Goal: Task Accomplishment & Management: Manage account settings

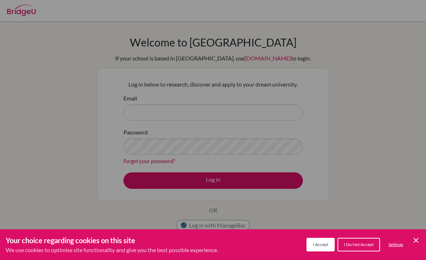
click at [355, 101] on div "Cookie Preferences" at bounding box center [213, 130] width 426 height 260
click at [325, 241] on span "I Accept" at bounding box center [320, 243] width 15 height 5
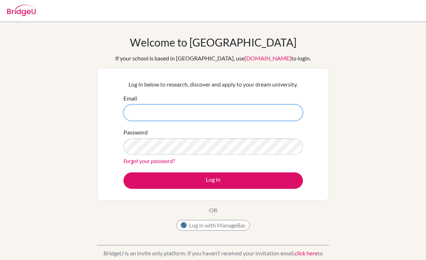
click at [138, 110] on input "Email" at bounding box center [214, 112] width 180 height 16
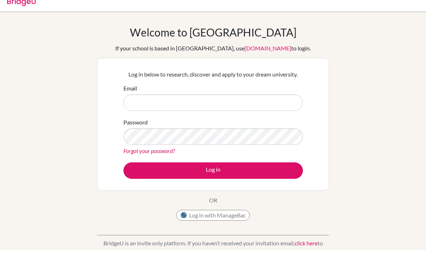
click at [393, 77] on div "Welcome to BridgeU If your school is based in China, use app.bridge-u.com.cn to…" at bounding box center [213, 153] width 426 height 234
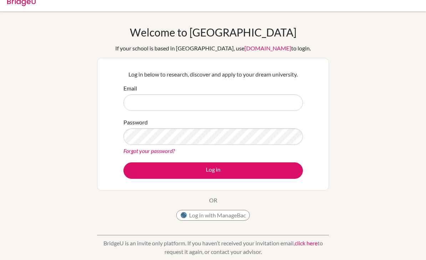
click at [361, 185] on div "Welcome to BridgeU If your school is based in China, use app.bridge-u.com.cn to…" at bounding box center [213, 143] width 426 height 234
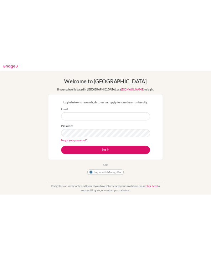
scroll to position [0, 0]
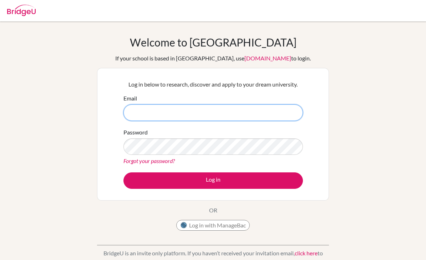
click at [276, 114] on input "Email" at bounding box center [214, 112] width 180 height 16
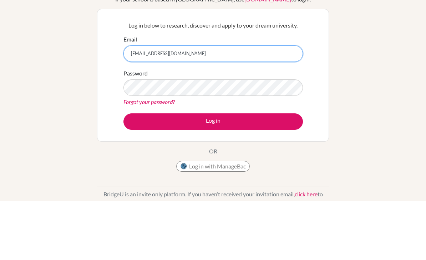
type input "15811568369@163.com"
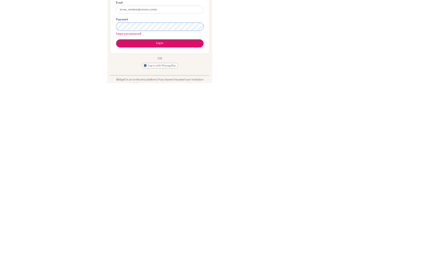
scroll to position [93, 0]
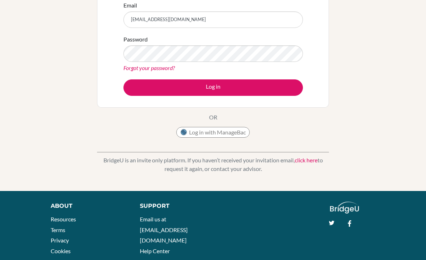
click at [137, 87] on button "Log in" at bounding box center [214, 87] width 180 height 16
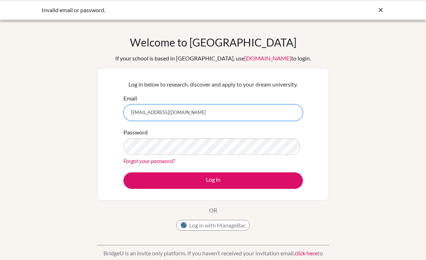
scroll to position [93, 0]
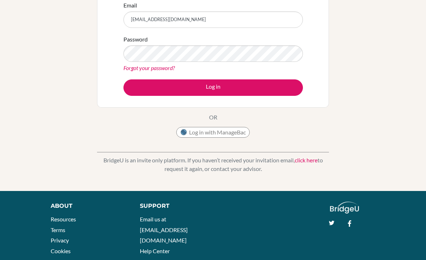
click at [213, 87] on button "Log in" at bounding box center [214, 87] width 180 height 16
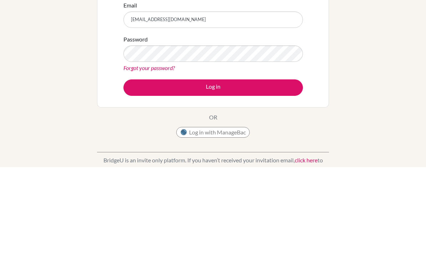
click at [141, 172] on button "Log in" at bounding box center [214, 180] width 180 height 16
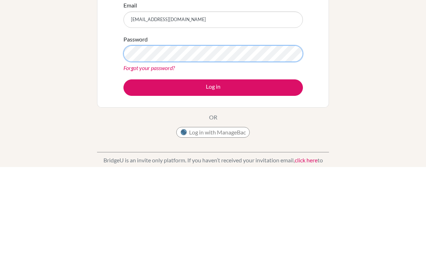
scroll to position [93, 0]
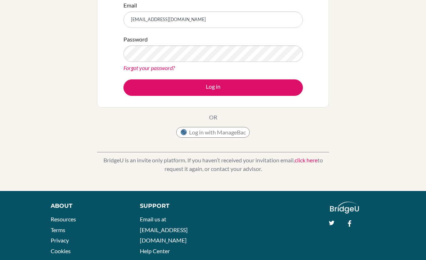
click at [283, 91] on button "Log in" at bounding box center [214, 87] width 180 height 16
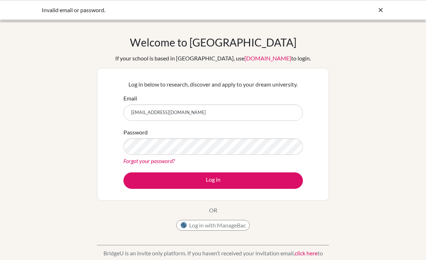
click at [126, 115] on input "15811568369@163.com" at bounding box center [214, 112] width 180 height 16
click at [201, 106] on input "15811568369@163.com" at bounding box center [214, 112] width 180 height 16
click at [193, 113] on input "15811568369@163.com" at bounding box center [214, 112] width 180 height 16
click at [128, 112] on input "[EMAIL_ADDRESS][DOMAIN_NAME]" at bounding box center [214, 112] width 180 height 16
click at [128, 113] on input "[EMAIL_ADDRESS][DOMAIN_NAME]" at bounding box center [214, 112] width 180 height 16
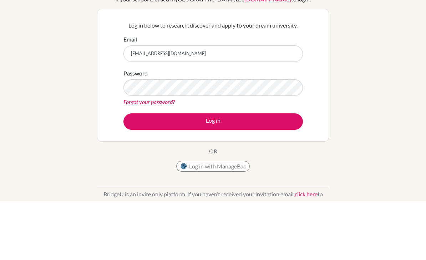
type input "li15811568369@163.com"
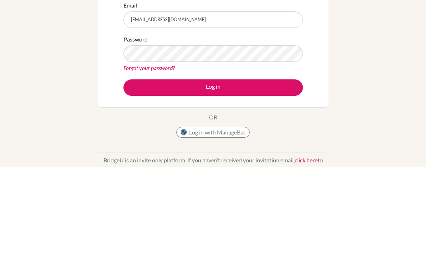
click at [136, 172] on button "Log in" at bounding box center [214, 180] width 180 height 16
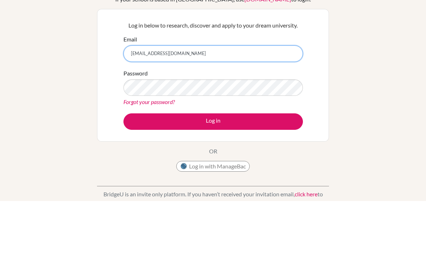
click at [131, 104] on input "li15811568369@163.com" at bounding box center [214, 112] width 180 height 16
click at [133, 104] on input "li15811568369@163.com" at bounding box center [214, 112] width 180 height 16
type input "[EMAIL_ADDRESS][DOMAIN_NAME]"
click at [300, 104] on input "[EMAIL_ADDRESS][DOMAIN_NAME]" at bounding box center [214, 112] width 180 height 16
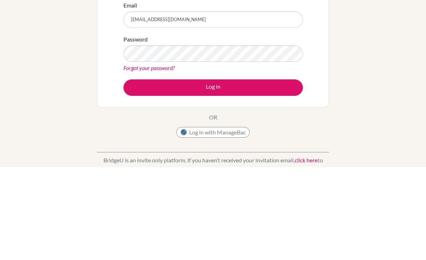
click at [154, 172] on button "Log in" at bounding box center [214, 180] width 180 height 16
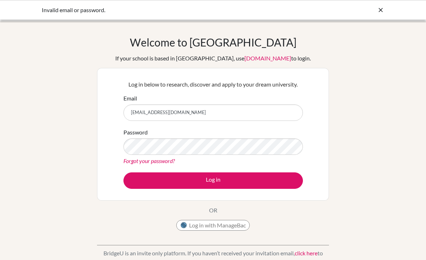
click at [348, 104] on div "Welcome to [GEOGRAPHIC_DATA] If your school is based in [GEOGRAPHIC_DATA], use …" at bounding box center [213, 153] width 426 height 234
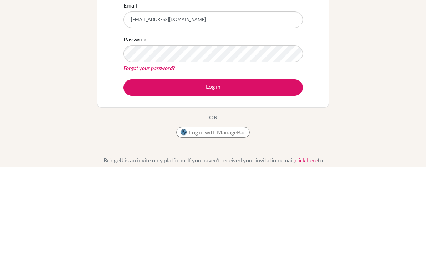
click at [138, 172] on button "Log in" at bounding box center [214, 180] width 180 height 16
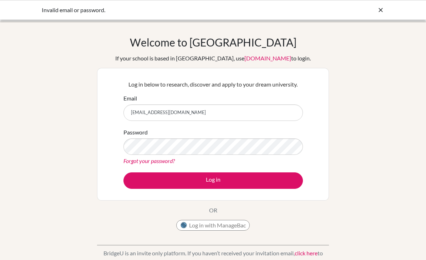
click at [135, 164] on link "Forgot your password?" at bounding box center [149, 160] width 51 height 7
click at [128, 164] on link "Forgot your password?" at bounding box center [149, 160] width 51 height 7
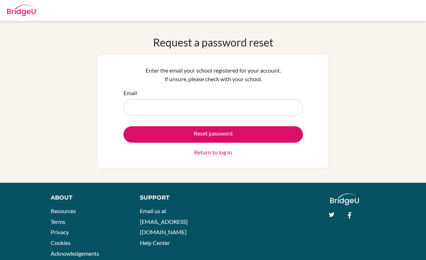
click at [131, 108] on input "Email" at bounding box center [214, 107] width 180 height 16
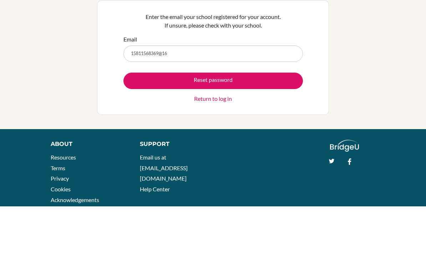
type input "15811568369@163"
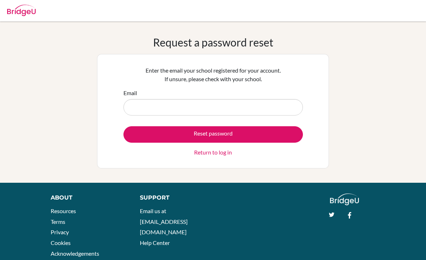
scroll to position [54, 0]
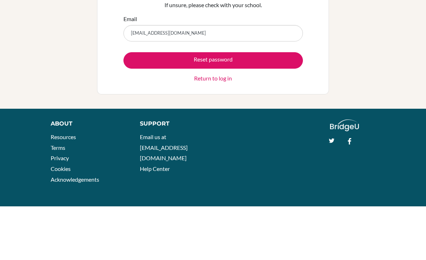
type input "15811568369@163.com"
click at [135, 106] on button "Reset password" at bounding box center [214, 114] width 180 height 16
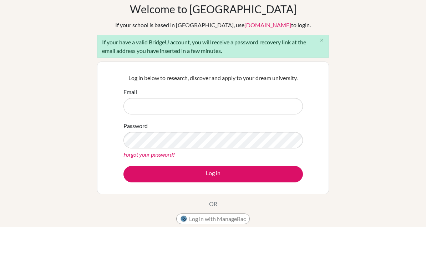
click at [126, 184] on link "Forgot your password?" at bounding box center [149, 187] width 51 height 7
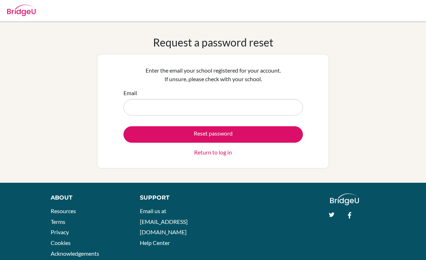
click at [141, 111] on input "Email" at bounding box center [214, 107] width 180 height 16
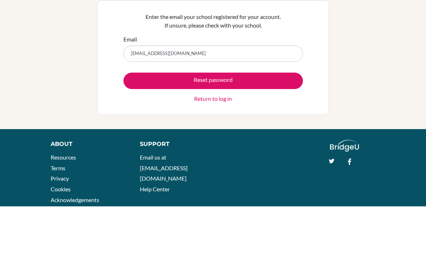
type input "[EMAIL_ADDRESS][DOMAIN_NAME]"
click at [133, 126] on button "Reset password" at bounding box center [214, 134] width 180 height 16
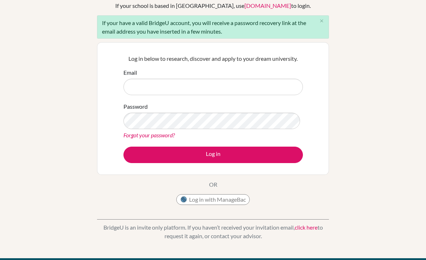
scroll to position [53, 0]
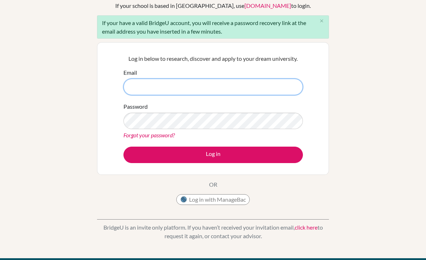
click at [270, 81] on input "Email" at bounding box center [214, 87] width 180 height 16
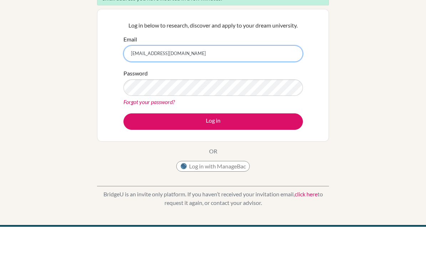
type input "[EMAIL_ADDRESS][DOMAIN_NAME]"
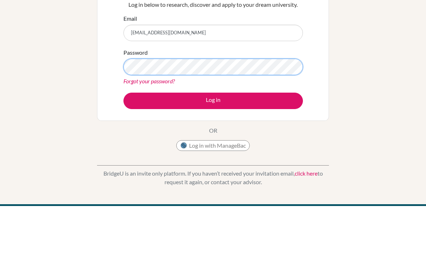
scroll to position [106, 0]
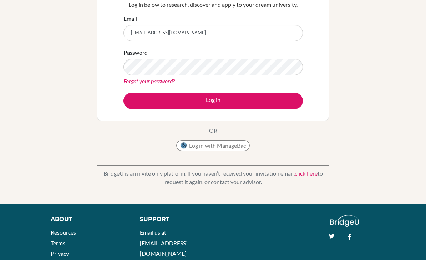
click at [133, 106] on button "Log in" at bounding box center [214, 101] width 180 height 16
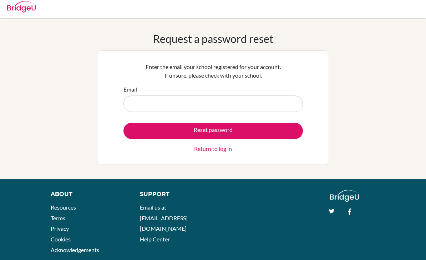
scroll to position [5, 0]
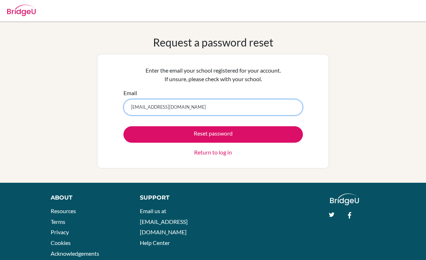
scroll to position [54, 0]
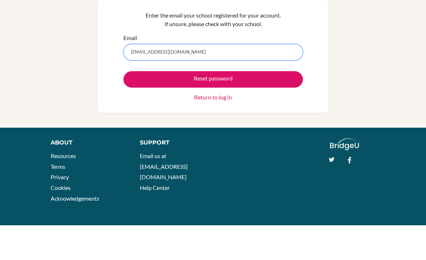
type input "[EMAIL_ADDRESS][DOMAIN_NAME]"
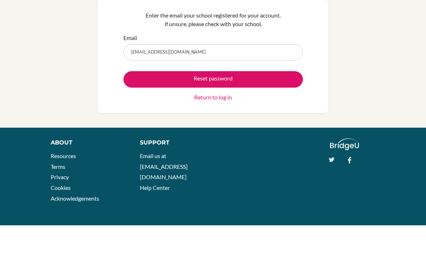
click at [266, 106] on button "Reset password" at bounding box center [214, 114] width 180 height 16
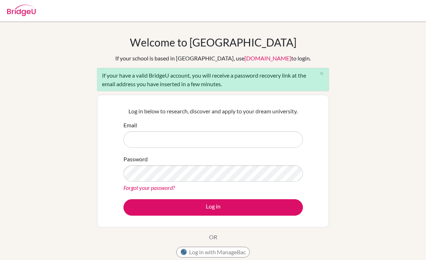
click at [375, 129] on div "Welcome to [GEOGRAPHIC_DATA] If your school is based in [GEOGRAPHIC_DATA], use …" at bounding box center [213, 166] width 426 height 260
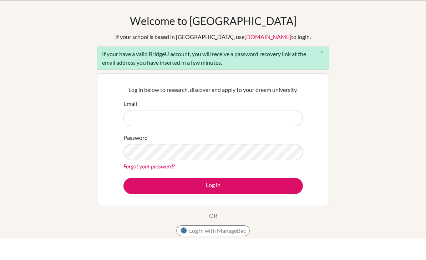
scroll to position [22, 0]
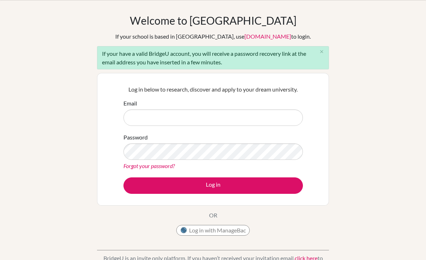
click at [363, 72] on div "Welcome to [GEOGRAPHIC_DATA] If your school is based in [GEOGRAPHIC_DATA], use …" at bounding box center [213, 144] width 426 height 260
